Goal: Navigation & Orientation: Find specific page/section

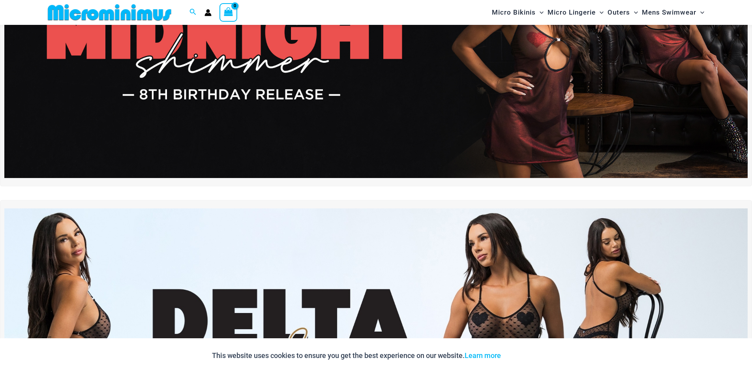
scroll to position [32, 0]
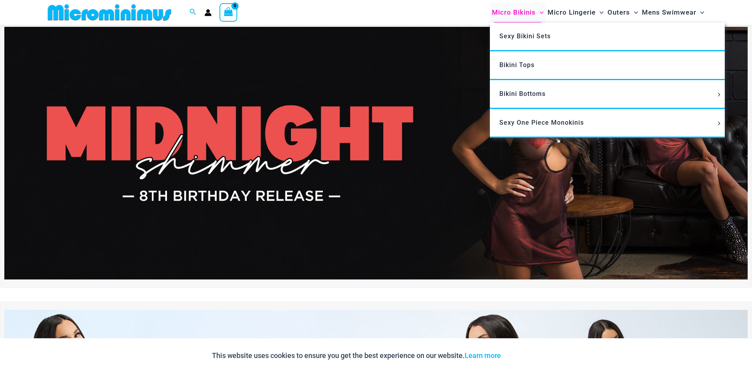
click at [516, 11] on span "Micro Bikinis" at bounding box center [514, 12] width 44 height 20
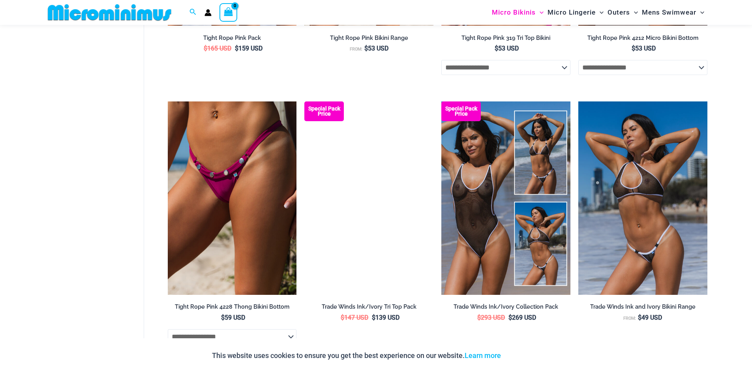
scroll to position [1061, 0]
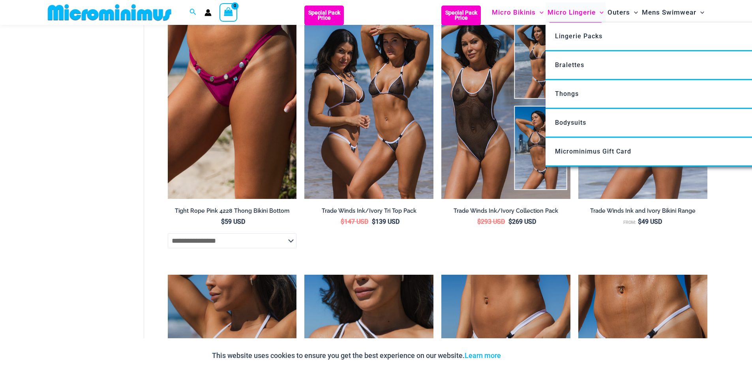
click at [559, 15] on span "Micro Lingerie" at bounding box center [571, 12] width 48 height 20
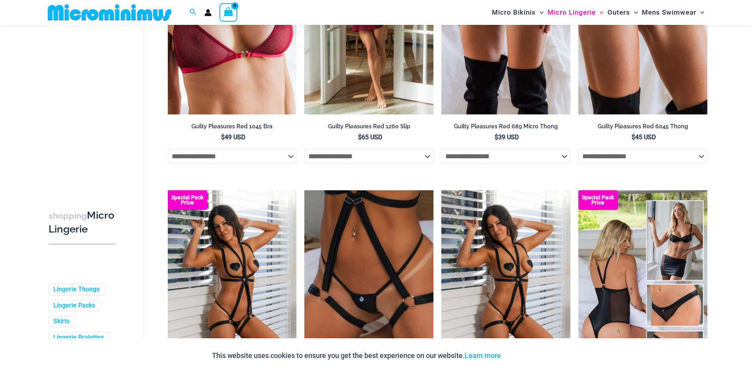
scroll to position [546, 0]
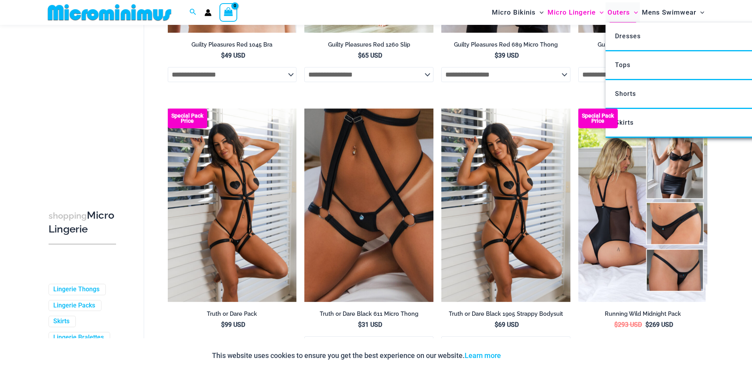
click at [620, 15] on span "Outers" at bounding box center [618, 12] width 22 height 20
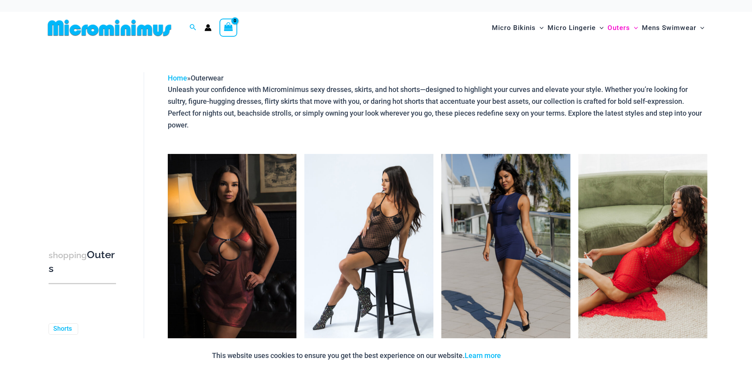
click at [147, 22] on img at bounding box center [110, 28] width 130 height 18
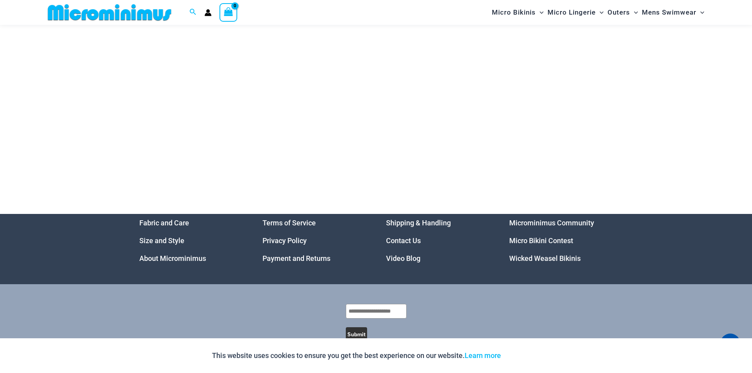
scroll to position [3774, 0]
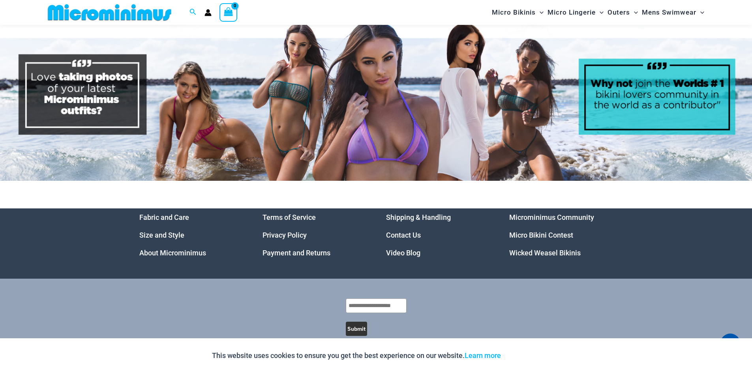
click at [391, 249] on link "Video Blog" at bounding box center [403, 253] width 34 height 8
